Goal: Browse casually

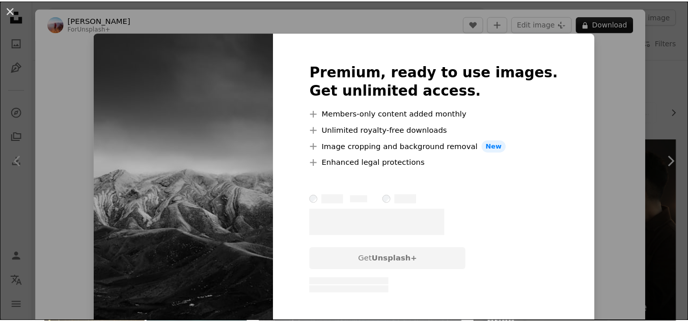
scroll to position [407, 0]
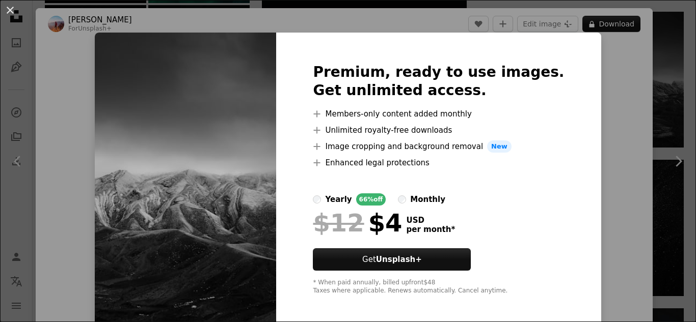
click at [595, 58] on div "An X shape Premium, ready to use images. Get unlimited access. A plus sign Memb…" at bounding box center [348, 161] width 696 height 322
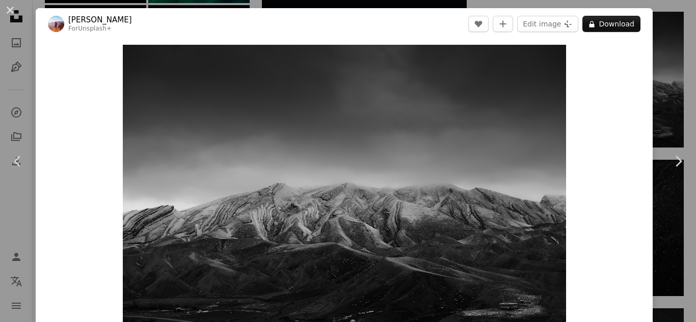
click at [671, 49] on div "An X shape Chevron left Chevron right [PERSON_NAME] For Unsplash+ A heart A plu…" at bounding box center [348, 161] width 696 height 322
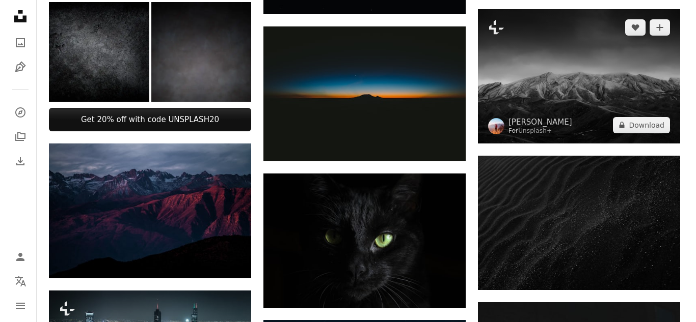
scroll to position [357, 0]
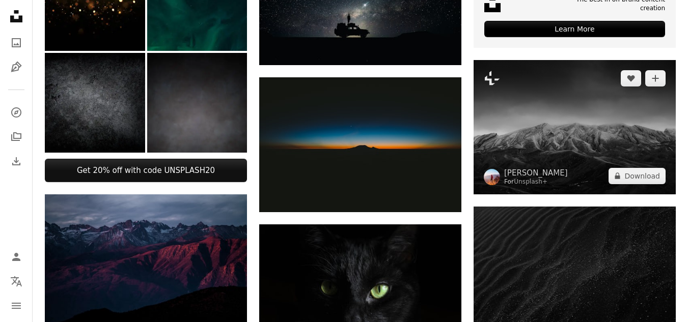
click at [563, 110] on img at bounding box center [575, 127] width 202 height 134
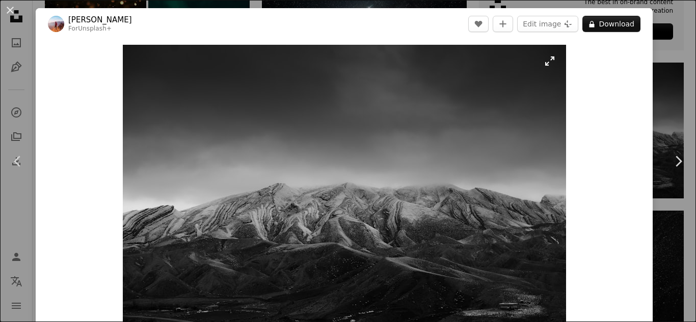
scroll to position [51, 0]
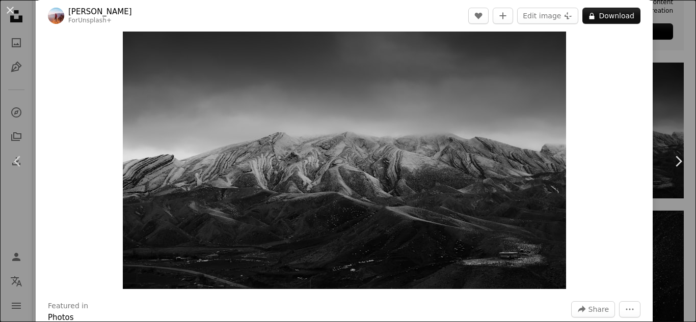
drag, startPoint x: 450, startPoint y: 129, endPoint x: 557, endPoint y: 133, distance: 107.0
click at [557, 133] on img "Zoom in on this image" at bounding box center [344, 141] width 443 height 295
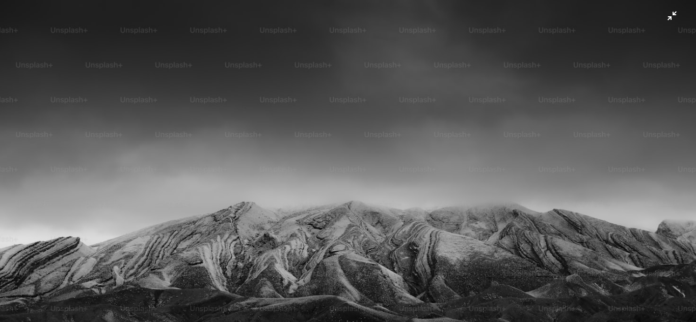
scroll to position [0, 0]
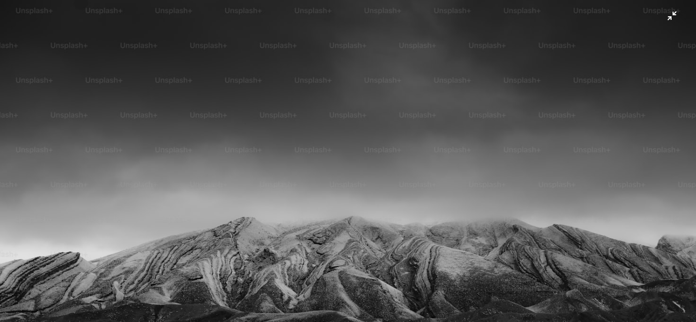
click at [670, 12] on img "Zoom out on this image" at bounding box center [347, 231] width 697 height 465
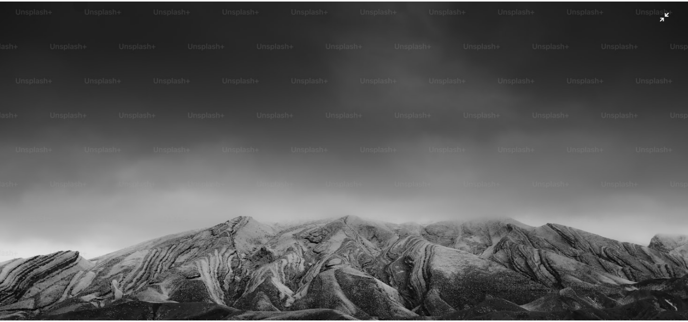
scroll to position [45, 0]
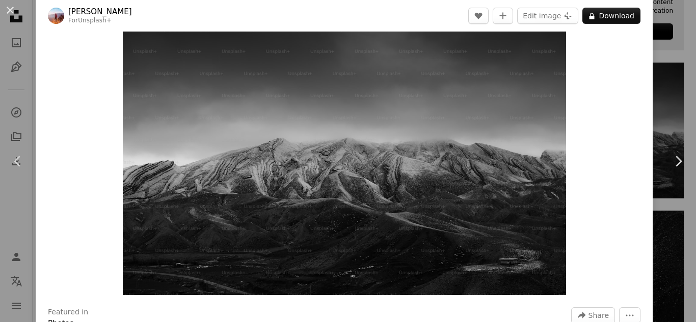
drag, startPoint x: 651, startPoint y: 22, endPoint x: 645, endPoint y: 25, distance: 7.5
click at [650, 21] on div "An X shape Chevron left Chevron right [PERSON_NAME] For Unsplash+ A heart A plu…" at bounding box center [348, 161] width 696 height 322
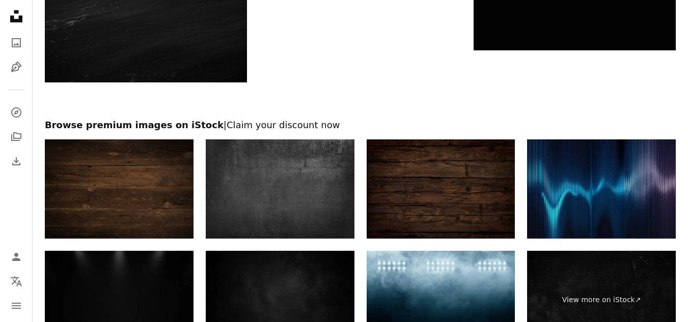
scroll to position [1681, 0]
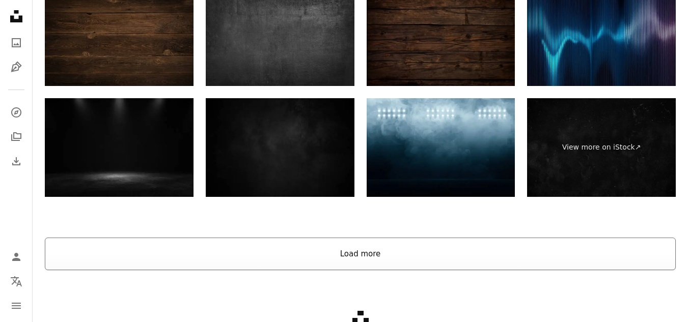
click at [369, 257] on button "Load more" at bounding box center [360, 254] width 631 height 33
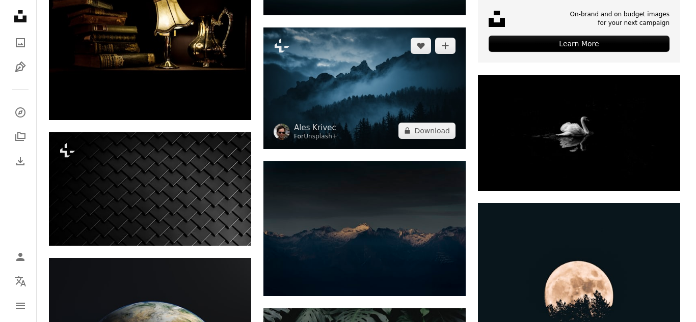
scroll to position [3514, 0]
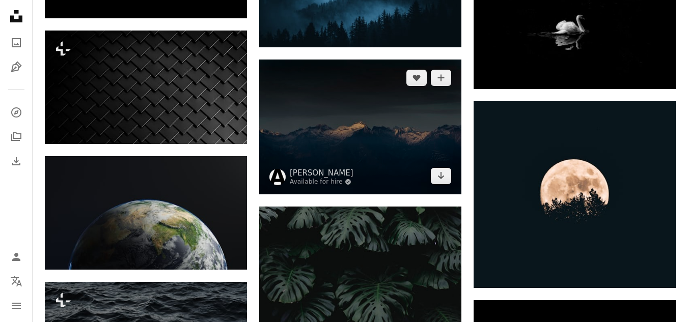
click at [336, 120] on img at bounding box center [360, 127] width 202 height 135
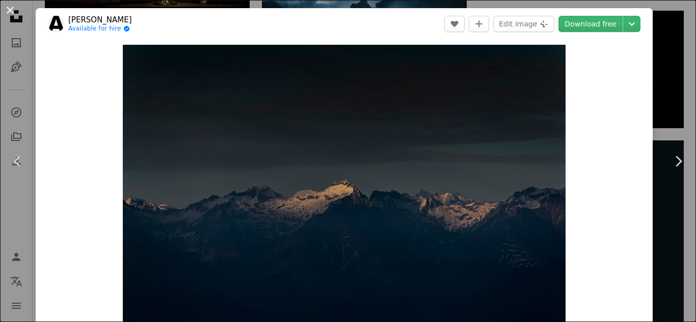
click at [12, 14] on button "An X shape" at bounding box center [10, 10] width 12 height 12
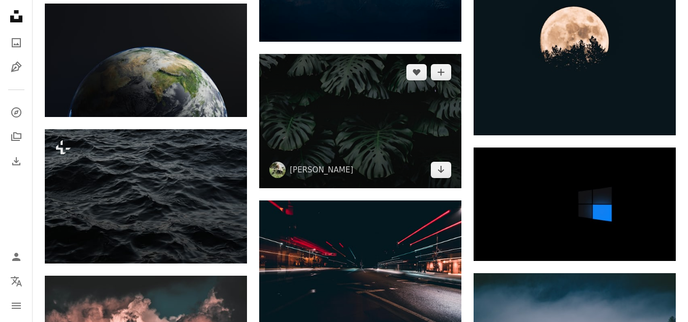
scroll to position [3922, 0]
